Goal: Book appointment/travel/reservation

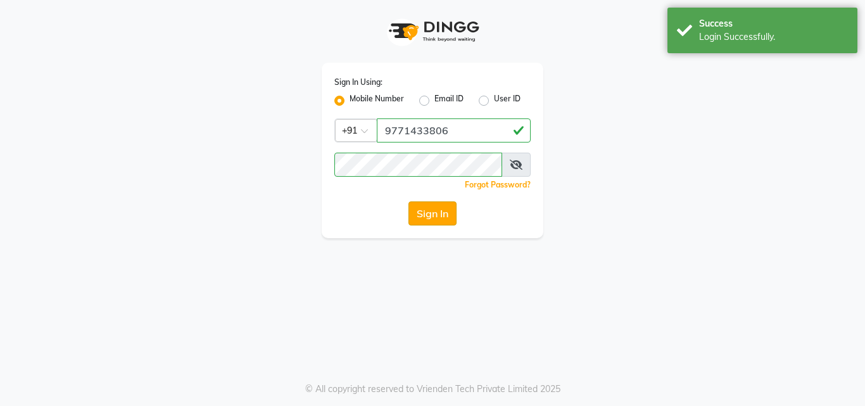
click at [421, 209] on button "Sign In" at bounding box center [433, 213] width 48 height 24
click at [431, 213] on button "Sign In" at bounding box center [433, 213] width 48 height 24
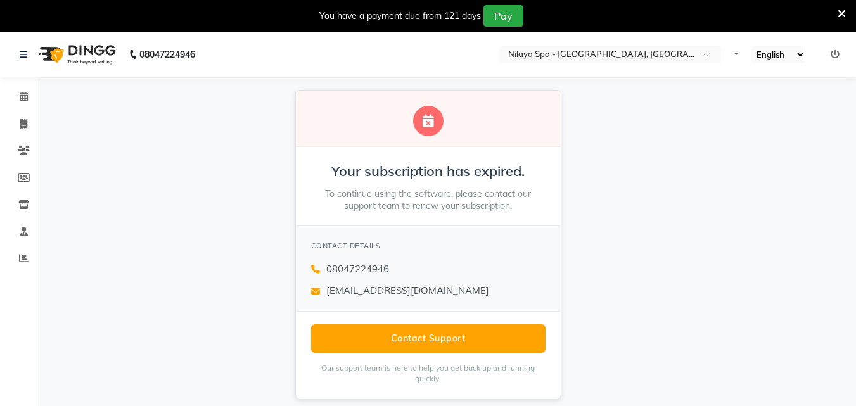
select select "en"
click at [23, 99] on icon at bounding box center [24, 97] width 8 height 10
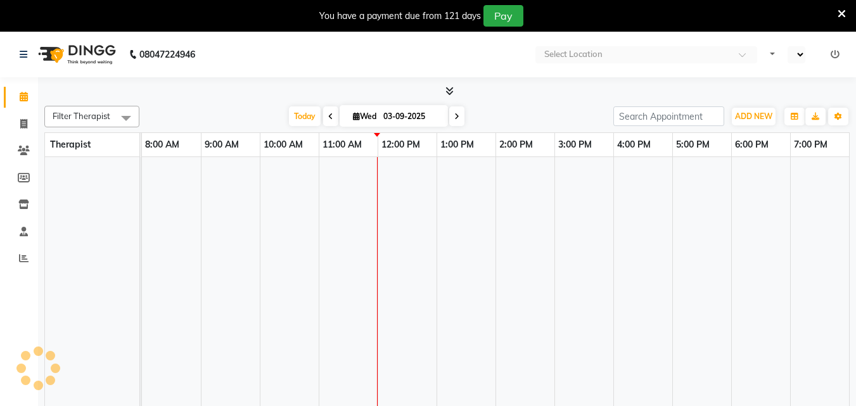
select select "en"
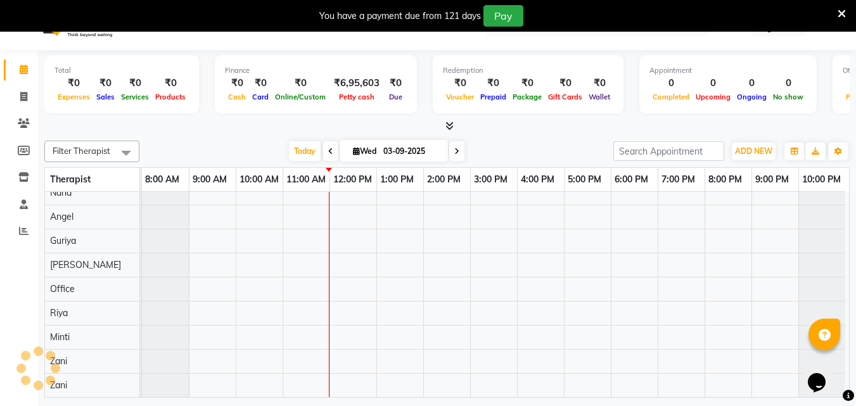
scroll to position [32, 0]
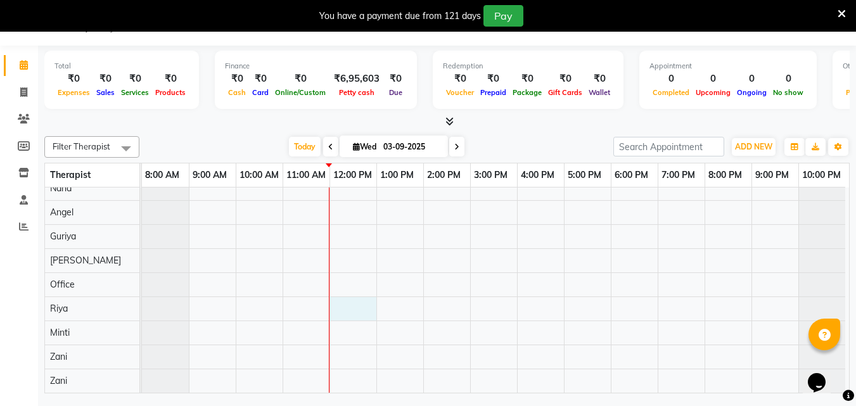
click at [339, 302] on div at bounding box center [495, 261] width 707 height 264
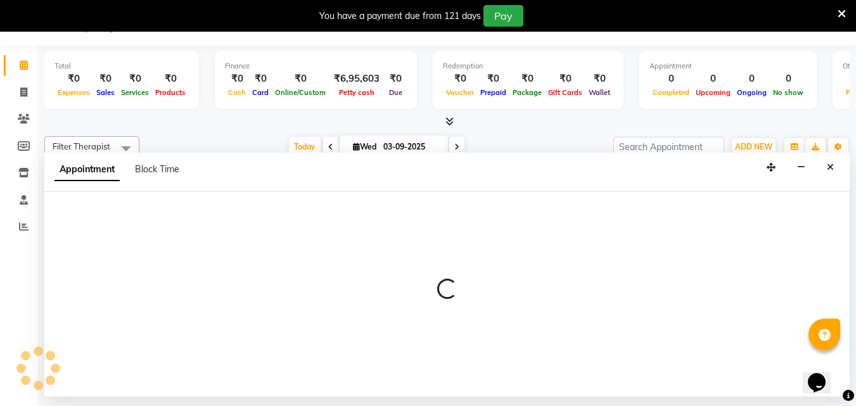
select select "80439"
select select "720"
select select "tentative"
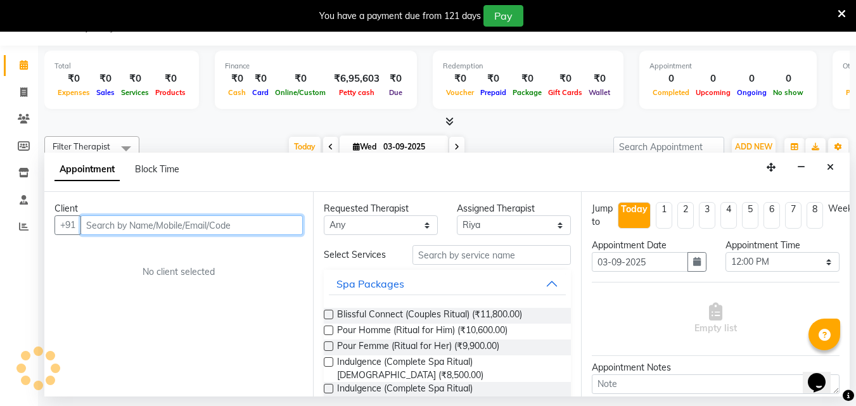
click at [112, 229] on input "text" at bounding box center [191, 225] width 222 height 20
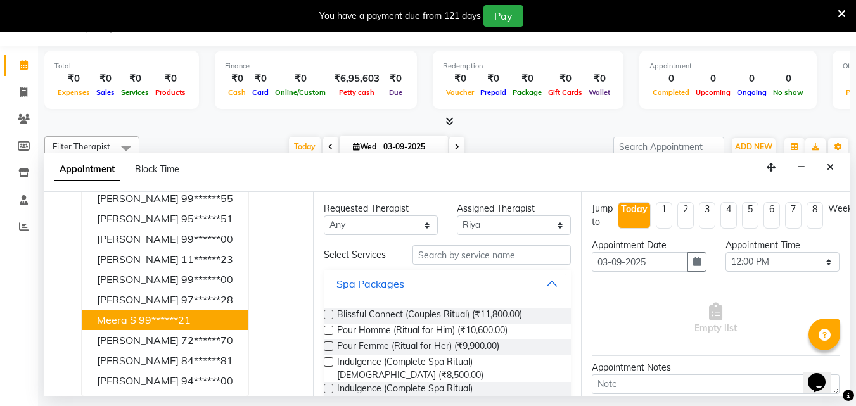
scroll to position [0, 0]
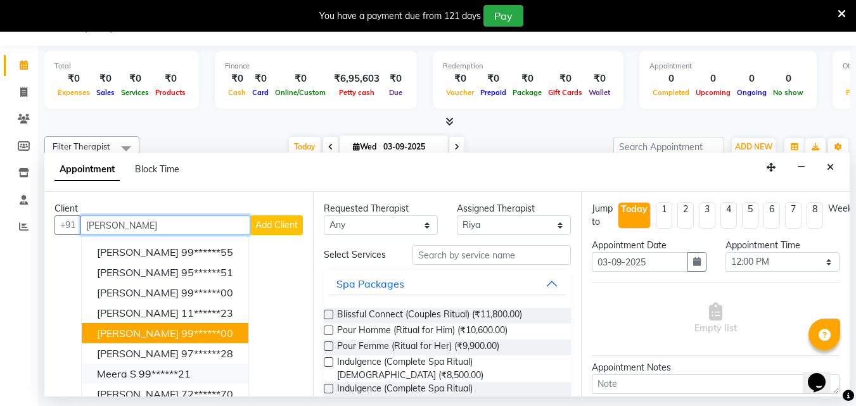
click at [194, 326] on button "Kumar Jkr 99******00" at bounding box center [165, 333] width 167 height 20
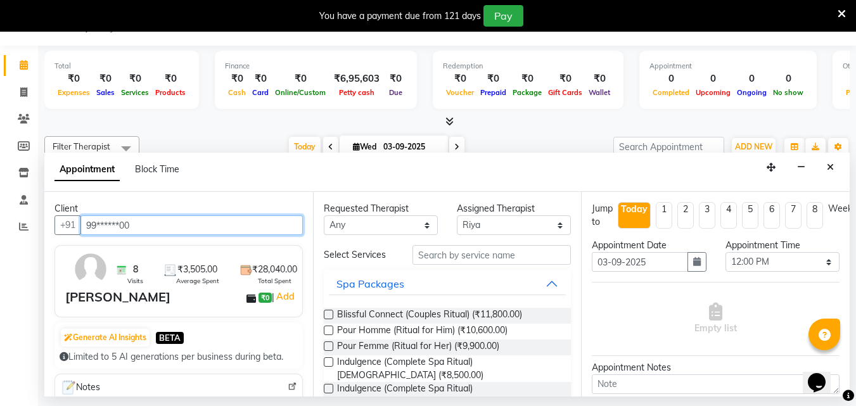
type input "99******00"
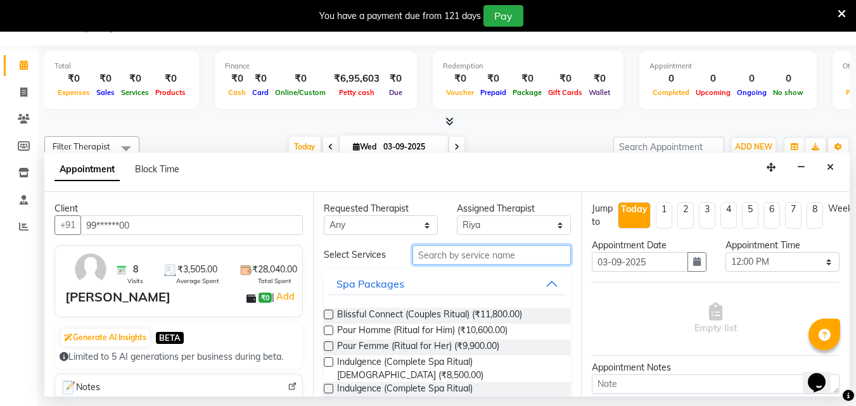
click at [461, 253] on input "text" at bounding box center [491, 255] width 158 height 20
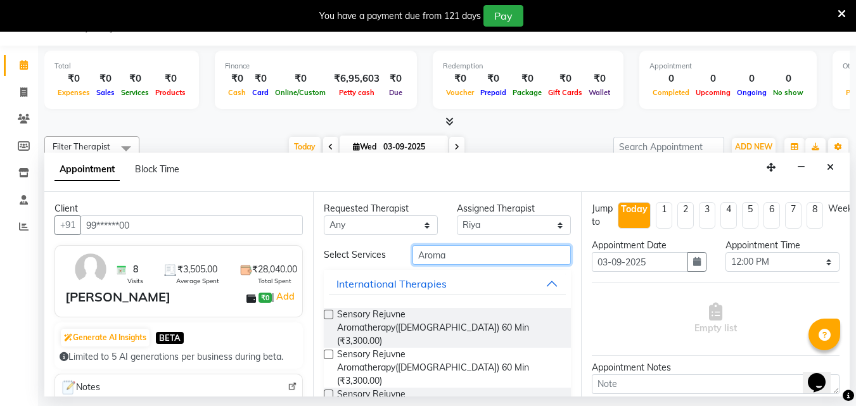
type input "Aroma"
click at [326, 311] on label at bounding box center [329, 315] width 10 height 10
click at [326, 312] on input "checkbox" at bounding box center [328, 316] width 8 height 8
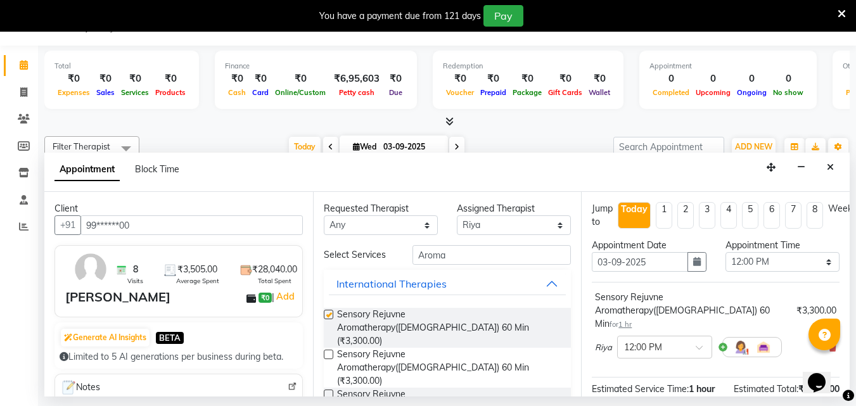
checkbox input "false"
click at [819, 264] on select "Select 09:00 AM 09:15 AM 09:30 AM 09:45 AM 10:00 AM 10:15 AM 10:30 AM 10:45 AM …" at bounding box center [782, 262] width 114 height 20
select select "765"
click at [725, 252] on select "Select 09:00 AM 09:15 AM 09:30 AM 09:45 AM 10:00 AM 10:15 AM 10:30 AM 10:45 AM …" at bounding box center [782, 262] width 114 height 20
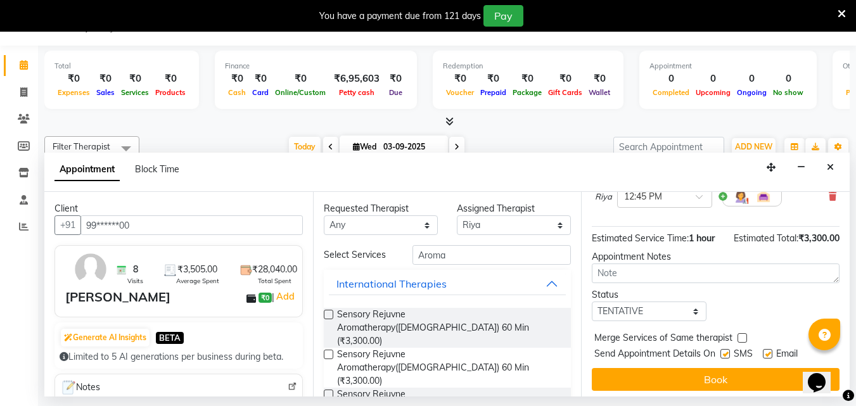
scroll to position [151, 0]
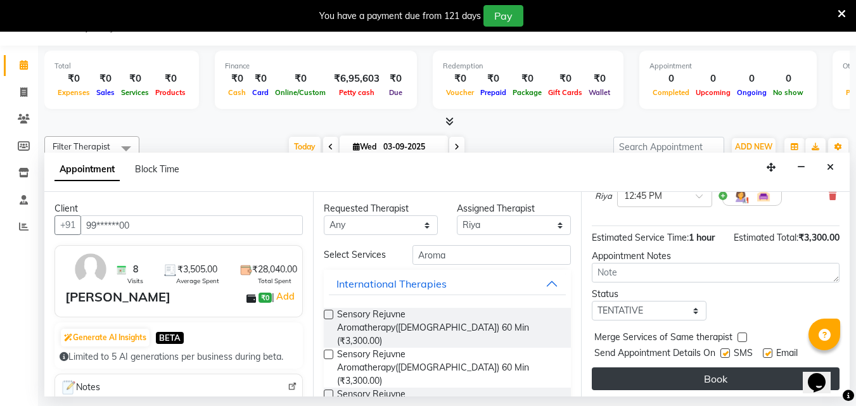
click at [672, 367] on button "Book" at bounding box center [716, 378] width 248 height 23
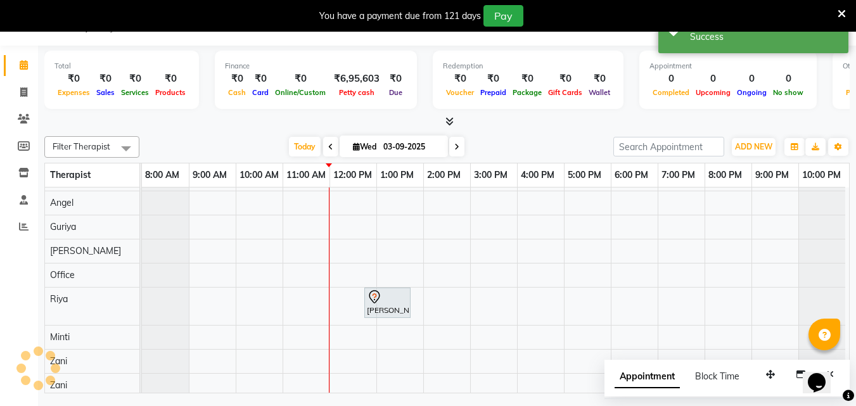
scroll to position [0, 0]
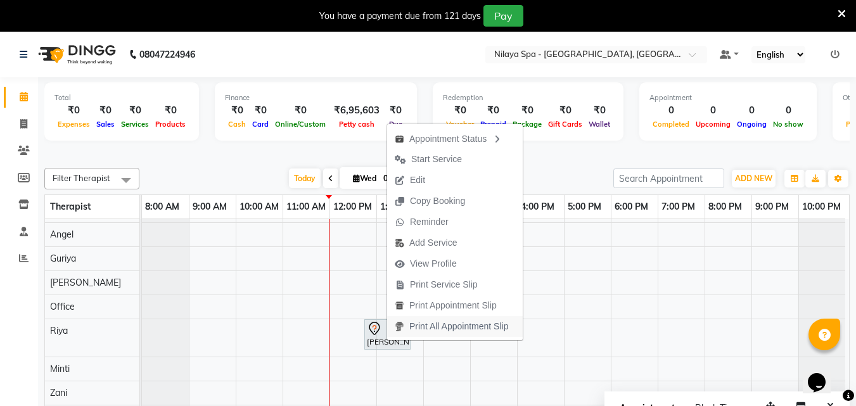
click at [393, 335] on span "Print All Appointment Slip" at bounding box center [451, 326] width 129 height 21
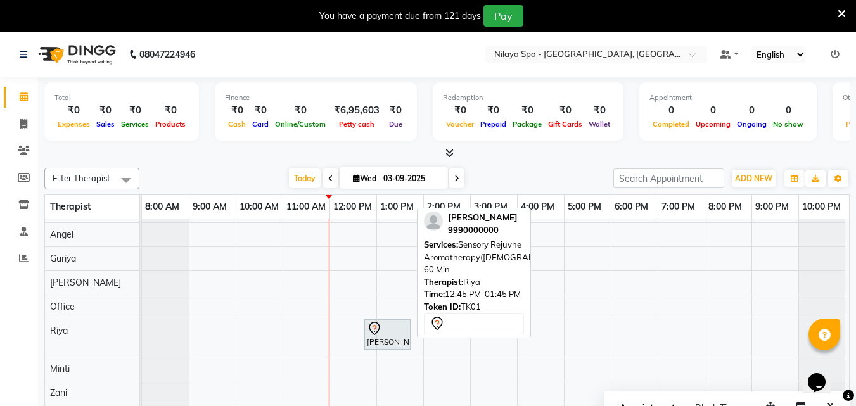
click at [390, 342] on div "Kumar Jkr, TK01, 12:45 PM-01:45 PM, Sensory Rejuvne Aromatherapy(Male) 60 Min" at bounding box center [388, 334] width 44 height 27
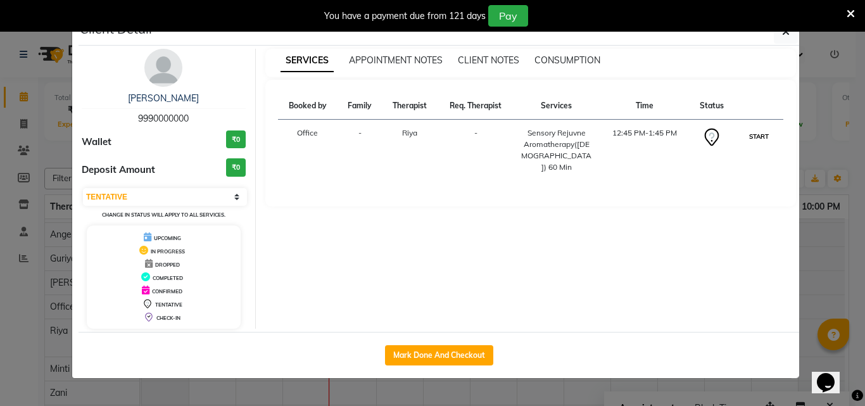
click at [763, 137] on button "START" at bounding box center [759, 137] width 26 height 16
select select "1"
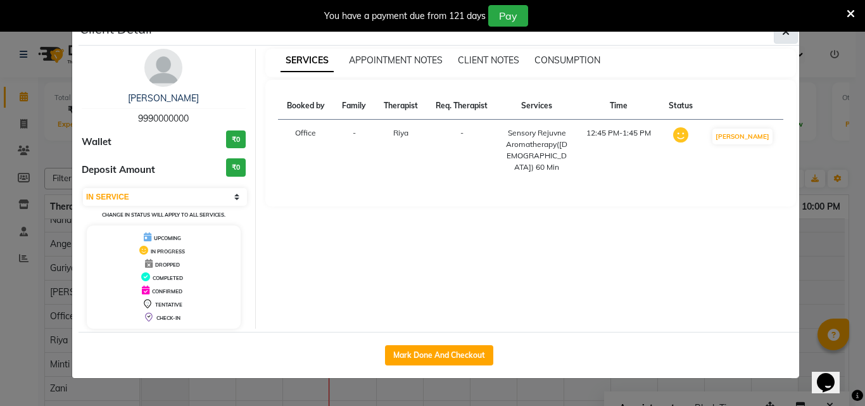
click at [779, 39] on button "button" at bounding box center [786, 32] width 24 height 24
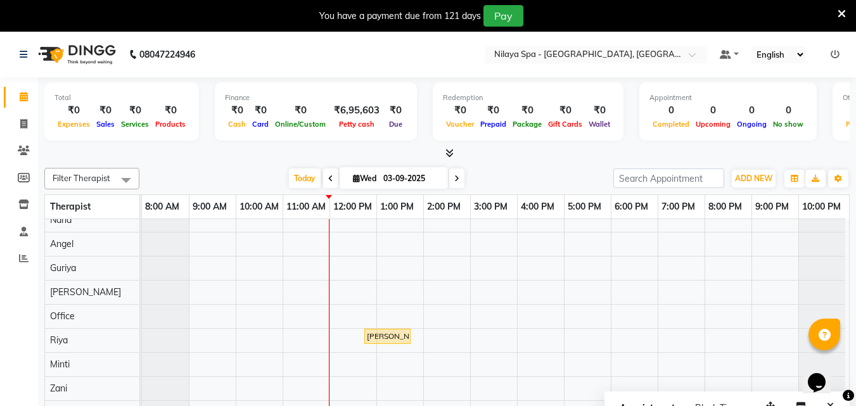
scroll to position [32, 0]
